Goal: Check status: Check status

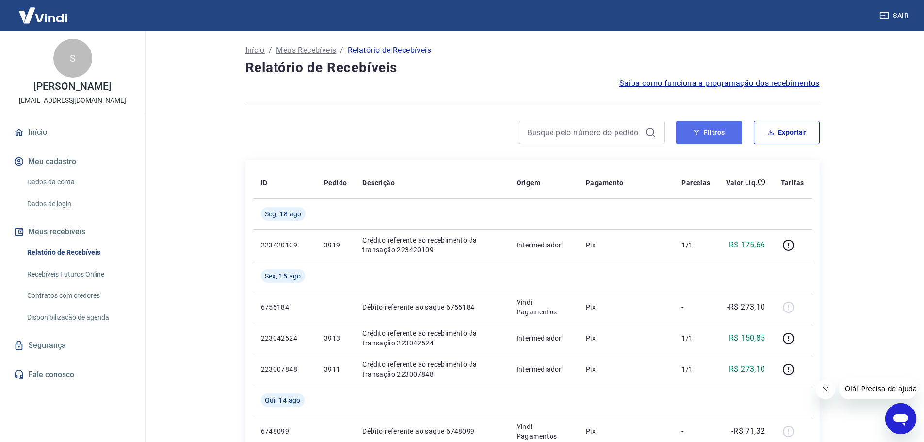
click at [713, 134] on button "Filtros" at bounding box center [709, 132] width 66 height 23
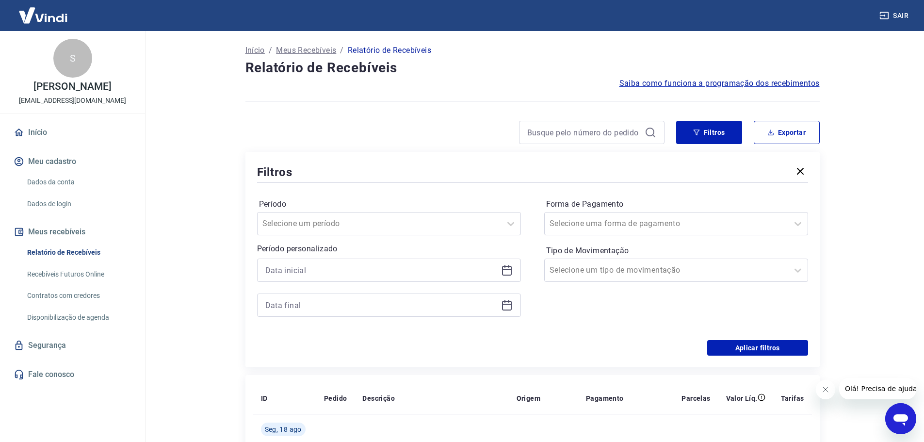
click at [508, 268] on icon at bounding box center [507, 270] width 12 height 12
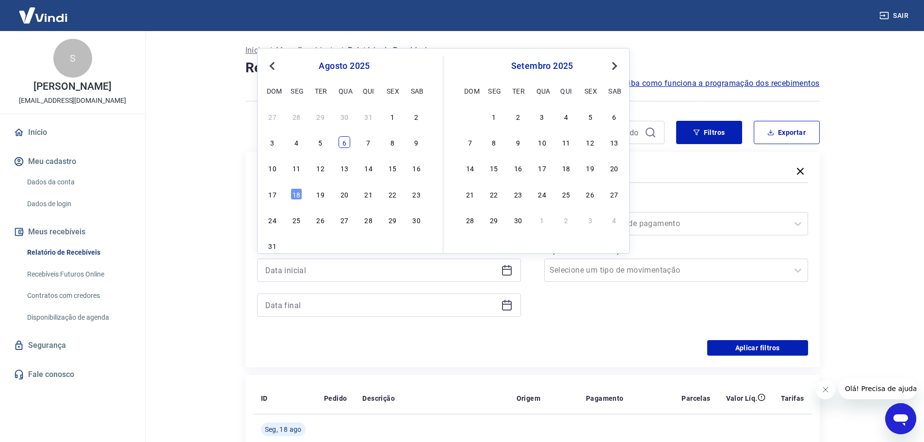
click at [343, 144] on div "6" at bounding box center [345, 142] width 12 height 12
type input "[DATE]"
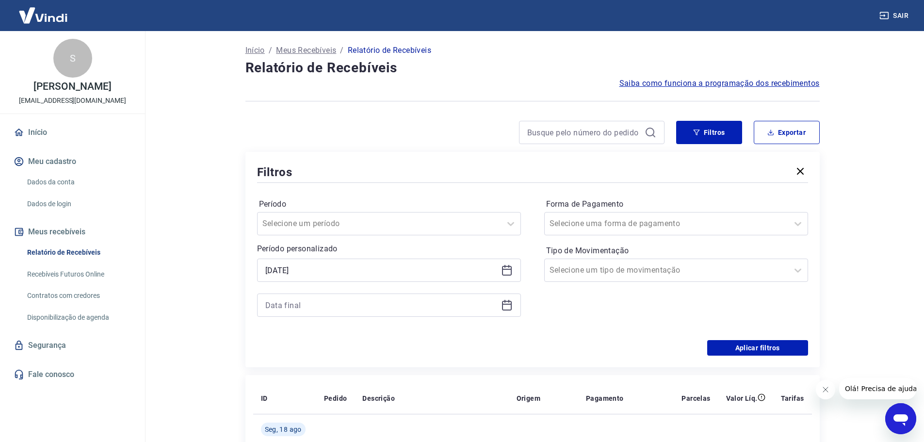
click at [506, 308] on icon at bounding box center [507, 305] width 12 height 12
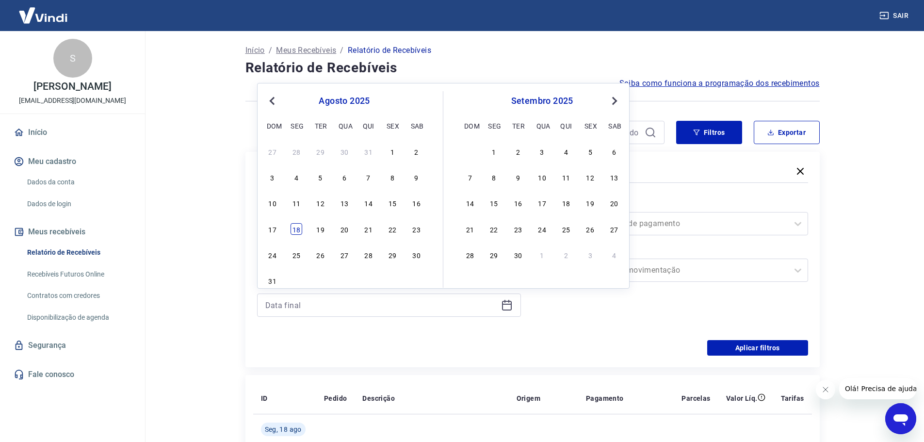
click at [295, 229] on div "18" at bounding box center [297, 229] width 12 height 12
type input "[DATE]"
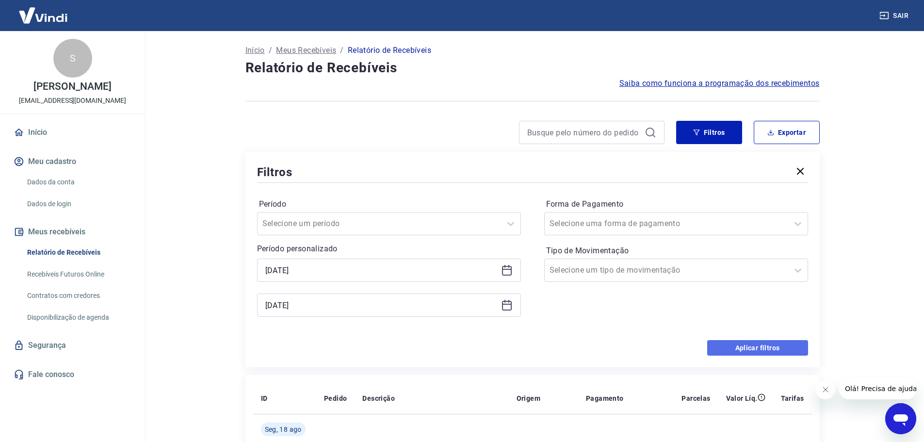
click at [775, 349] on button "Aplicar filtros" at bounding box center [758, 348] width 101 height 16
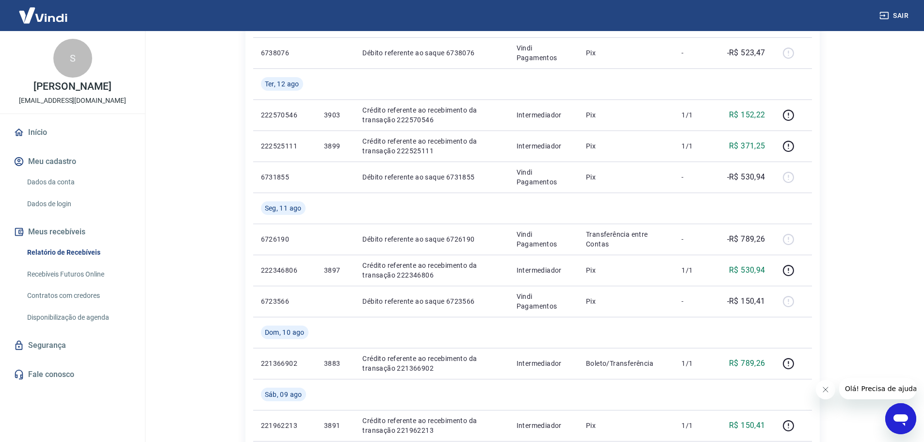
scroll to position [817, 0]
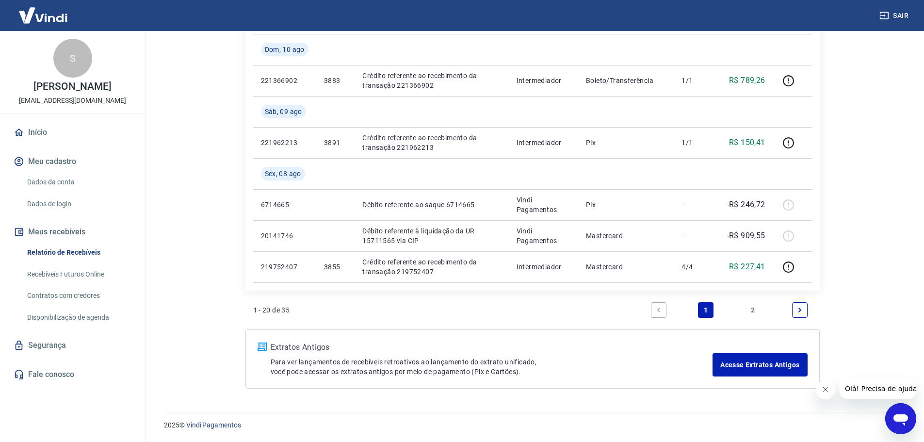
drag, startPoint x: 752, startPoint y: 307, endPoint x: 766, endPoint y: 281, distance: 29.7
click at [752, 307] on link "2" at bounding box center [753, 310] width 16 height 16
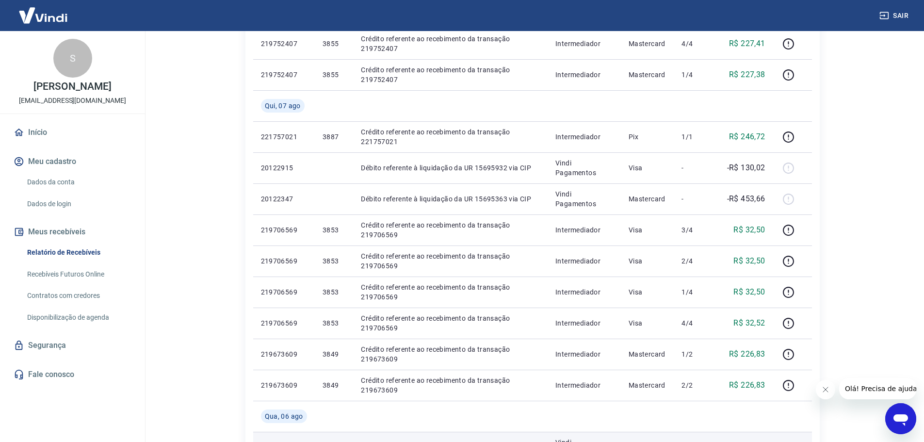
scroll to position [378, 0]
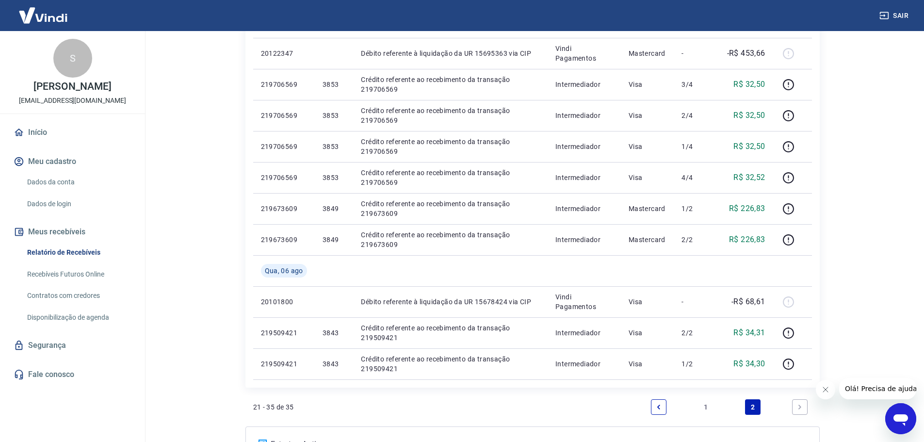
click at [706, 403] on link "1" at bounding box center [706, 407] width 16 height 16
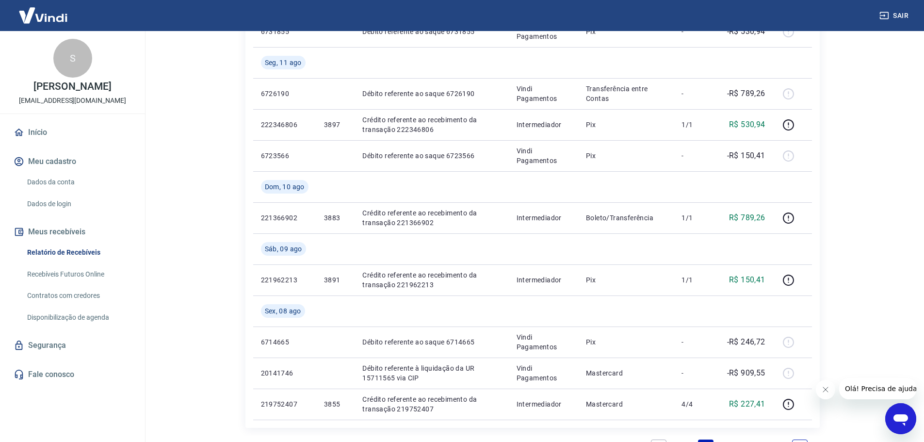
scroll to position [817, 0]
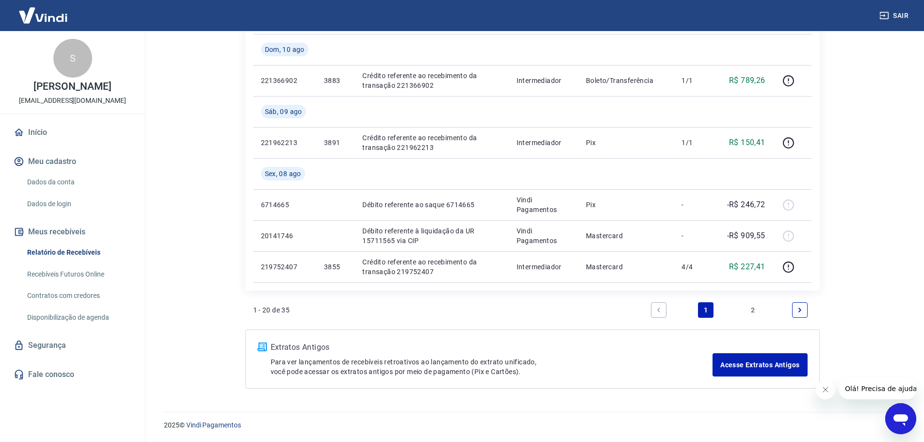
click at [752, 311] on link "2" at bounding box center [753, 310] width 16 height 16
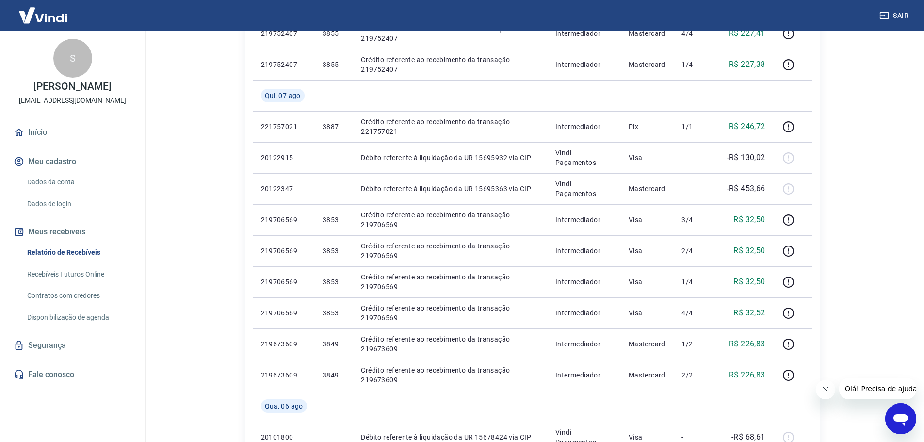
scroll to position [437, 0]
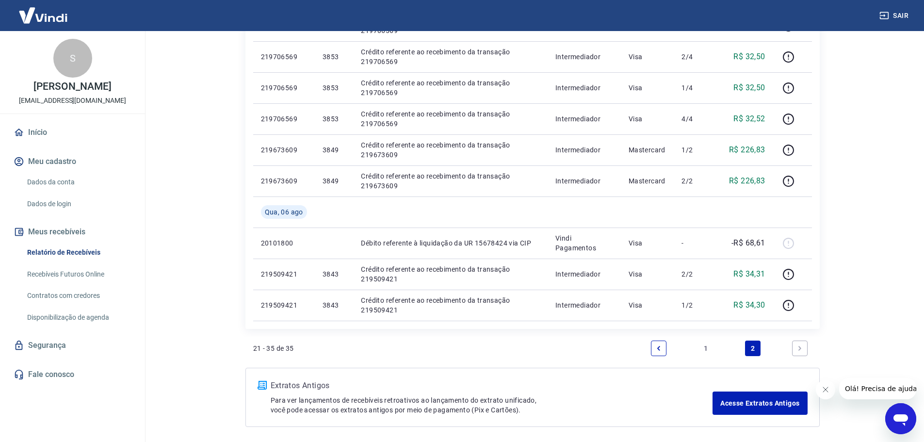
click at [706, 346] on link "1" at bounding box center [706, 349] width 16 height 16
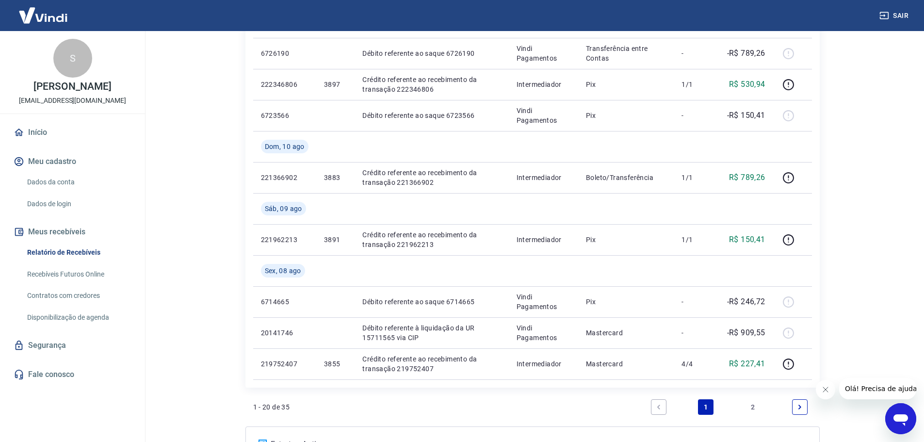
scroll to position [768, 0]
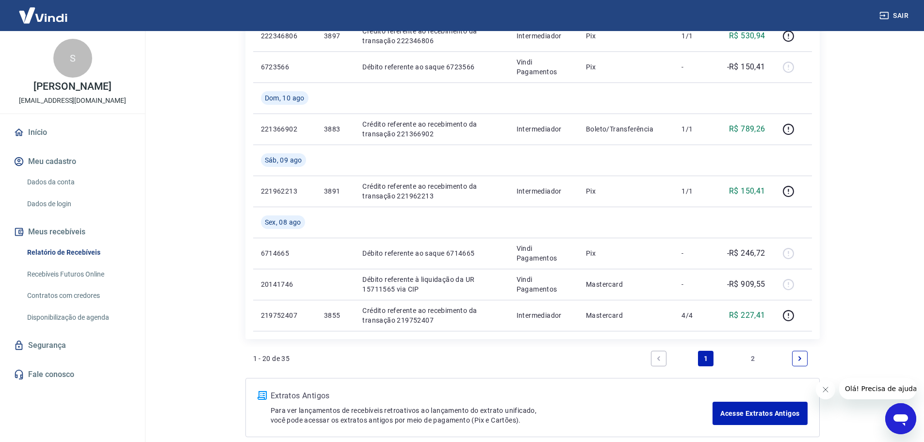
click at [754, 361] on link "2" at bounding box center [753, 359] width 16 height 16
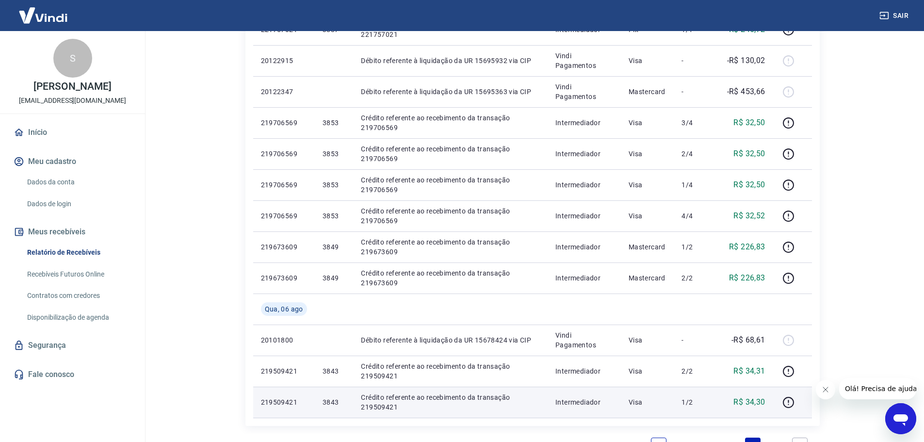
scroll to position [475, 0]
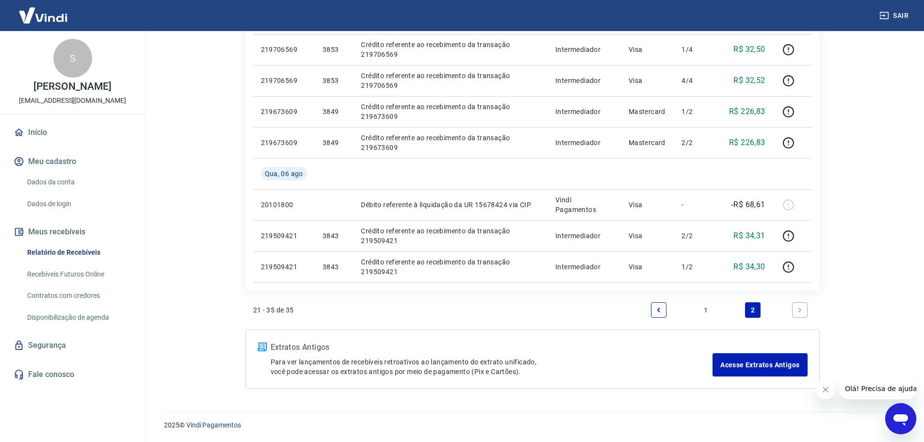
click at [704, 309] on link "1" at bounding box center [706, 310] width 16 height 16
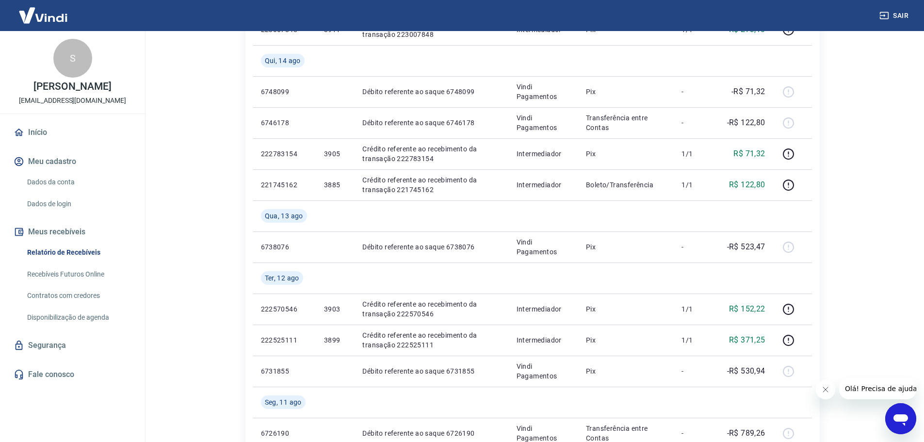
scroll to position [291, 0]
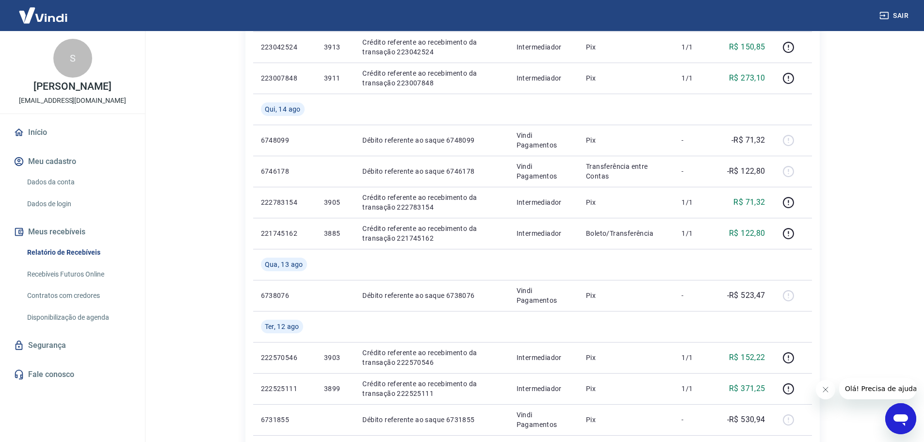
drag, startPoint x: 901, startPoint y: 15, endPoint x: 895, endPoint y: 20, distance: 8.2
click at [902, 15] on button "Sair" at bounding box center [895, 16] width 35 height 18
